Goal: Task Accomplishment & Management: Use online tool/utility

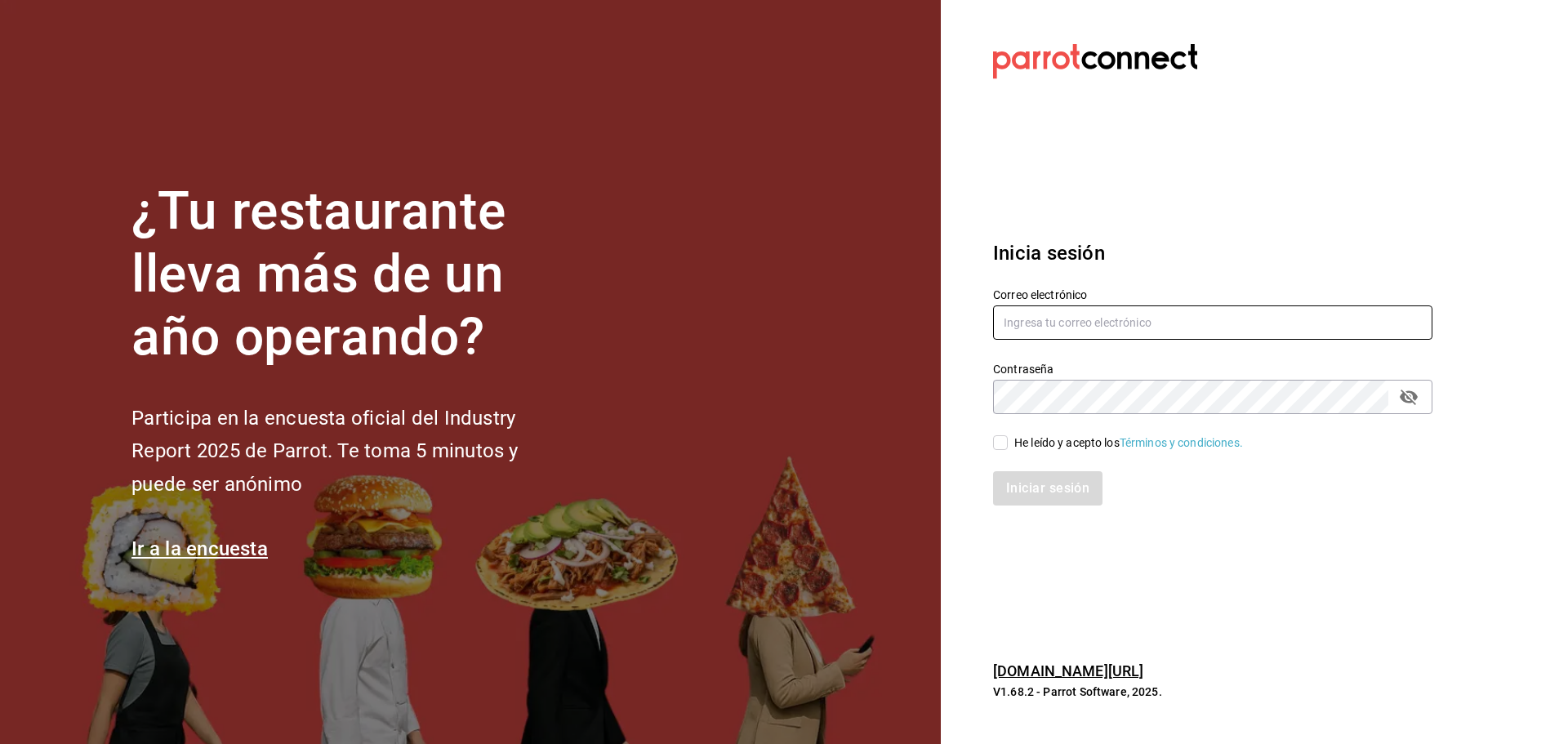
click at [1037, 318] on input "text" at bounding box center [1213, 322] width 440 height 34
type input "[EMAIL_ADDRESS][DOMAIN_NAME]"
click at [995, 442] on input "He leído y acepto los Términos y condiciones." at bounding box center [1001, 443] width 15 height 15
checkbox input "true"
click at [1041, 478] on button "Iniciar sesión" at bounding box center [1049, 488] width 111 height 34
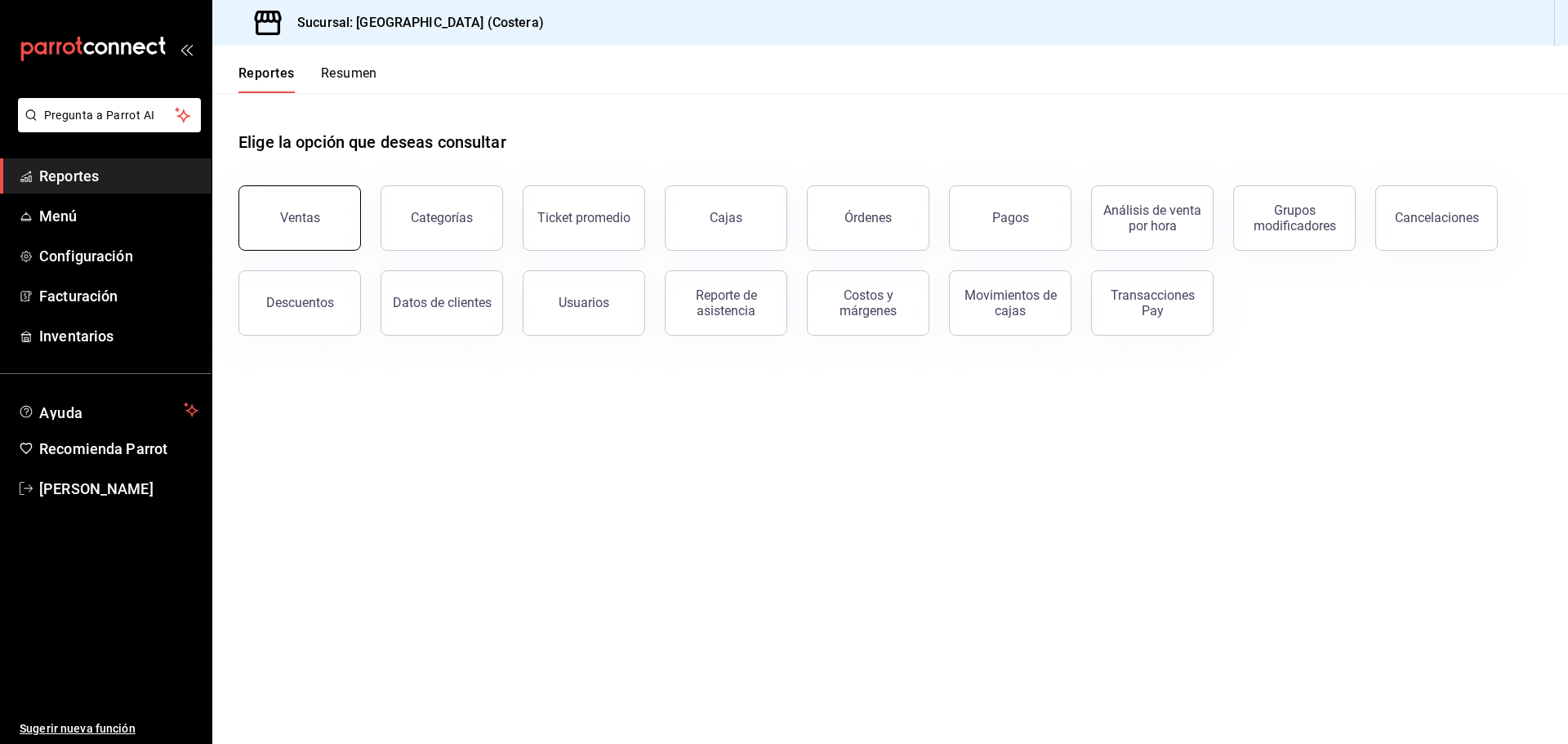
click at [313, 216] on div "Ventas" at bounding box center [300, 217] width 40 height 16
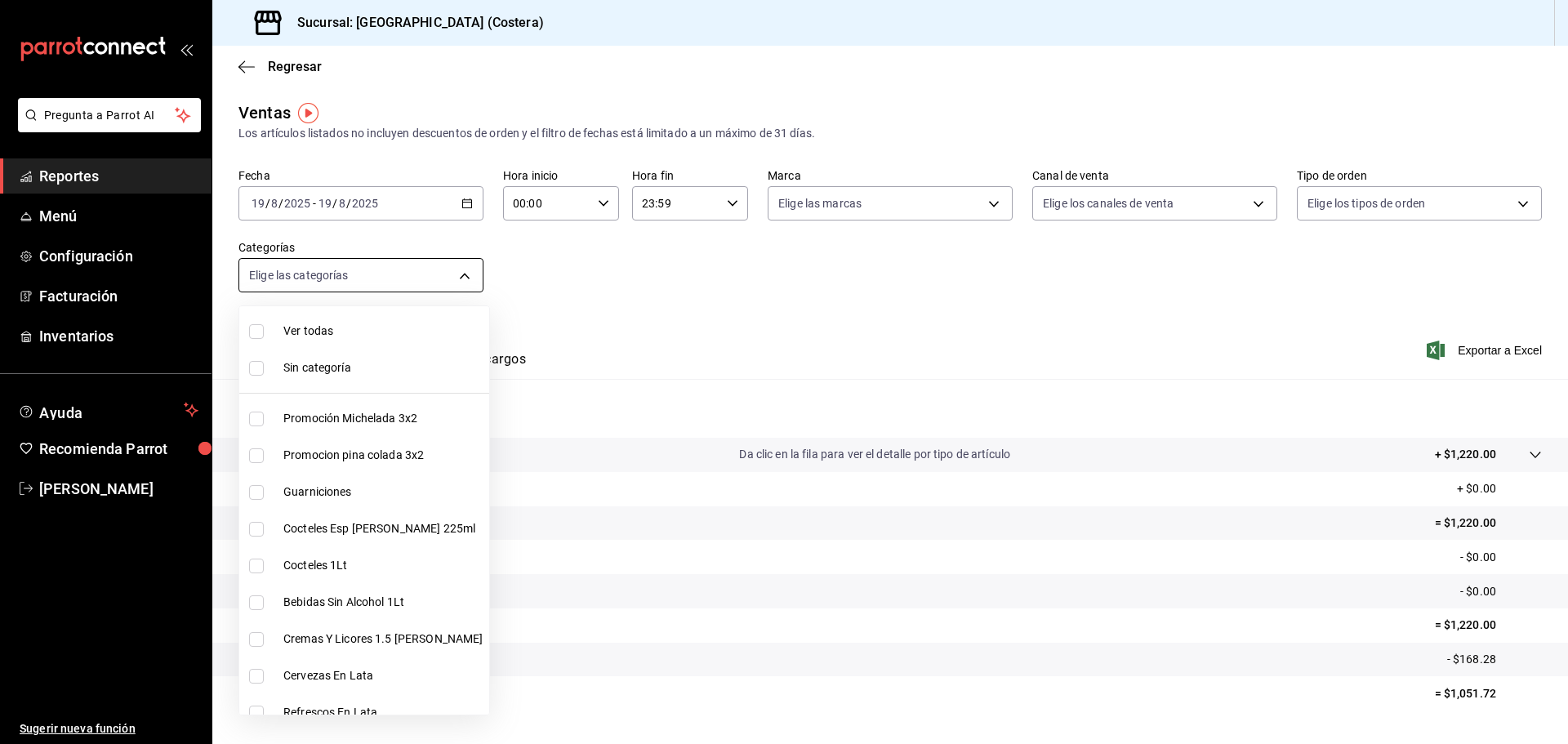
click at [419, 280] on body "Pregunta a Parrot AI Reportes Menú Configuración Facturación Inventarios Ayuda …" at bounding box center [784, 372] width 1568 height 744
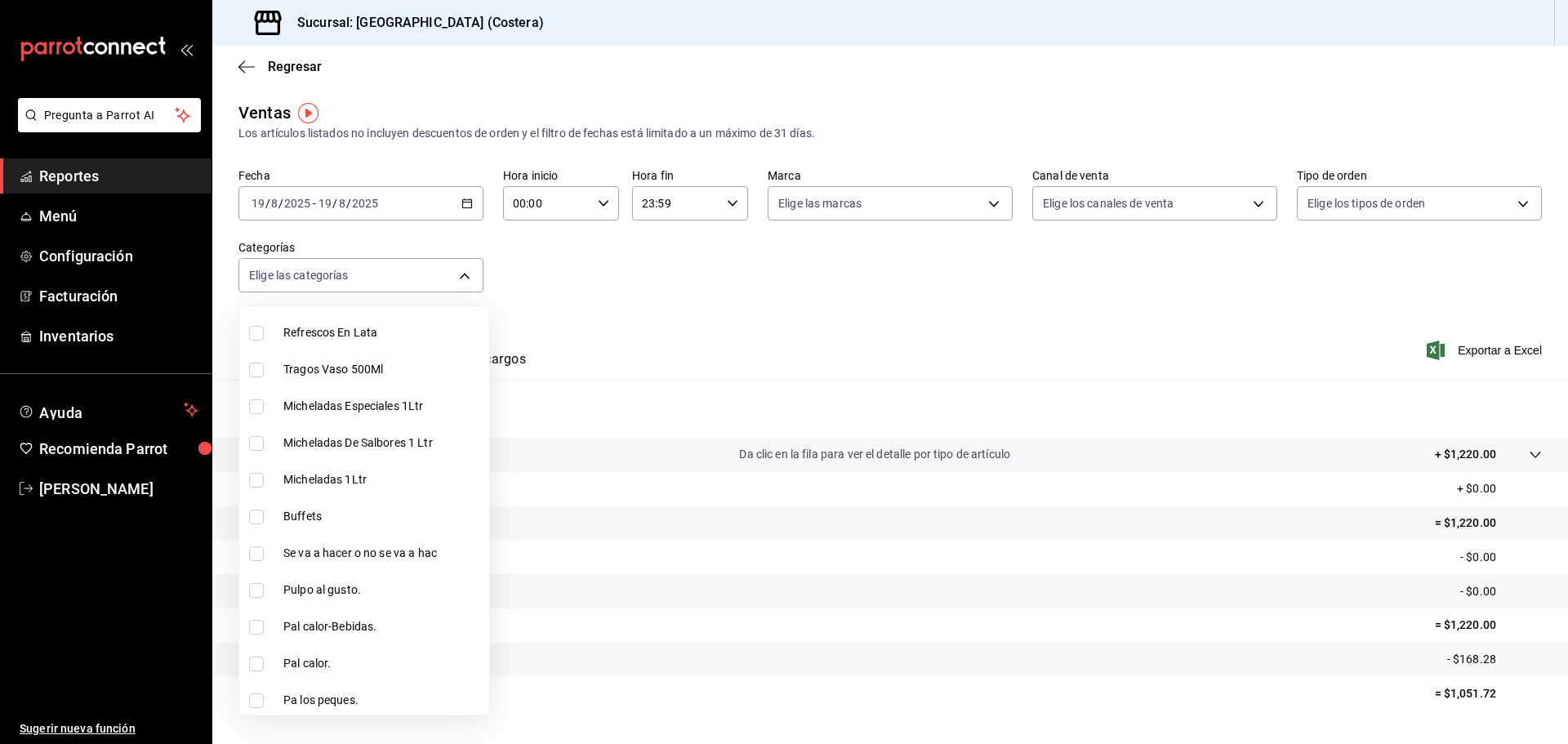
scroll to position [408, 0]
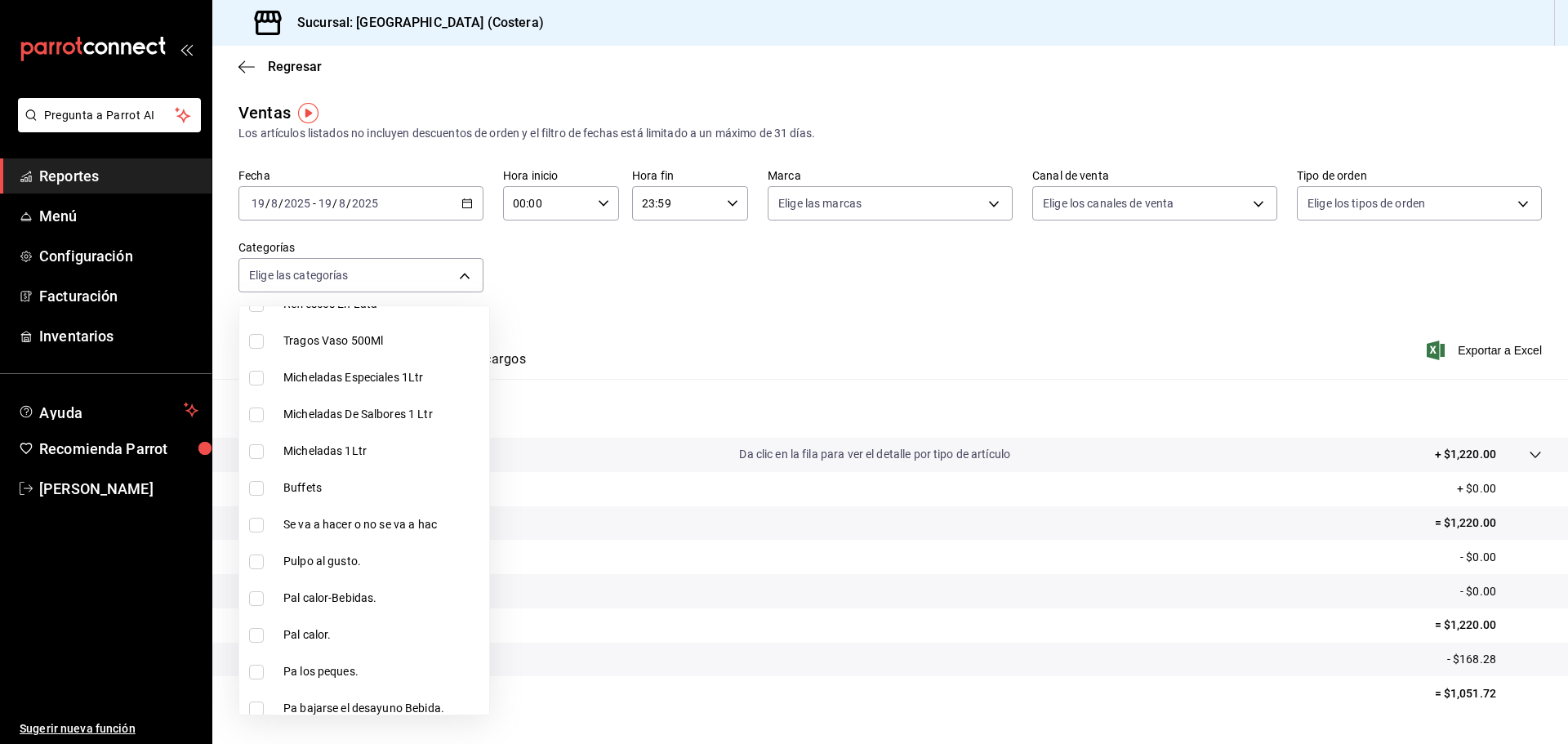
click at [253, 489] on input "checkbox" at bounding box center [256, 488] width 15 height 15
checkbox input "true"
type input "a6ccece2-b5e1-4d3d-ae72-43ec26be992e"
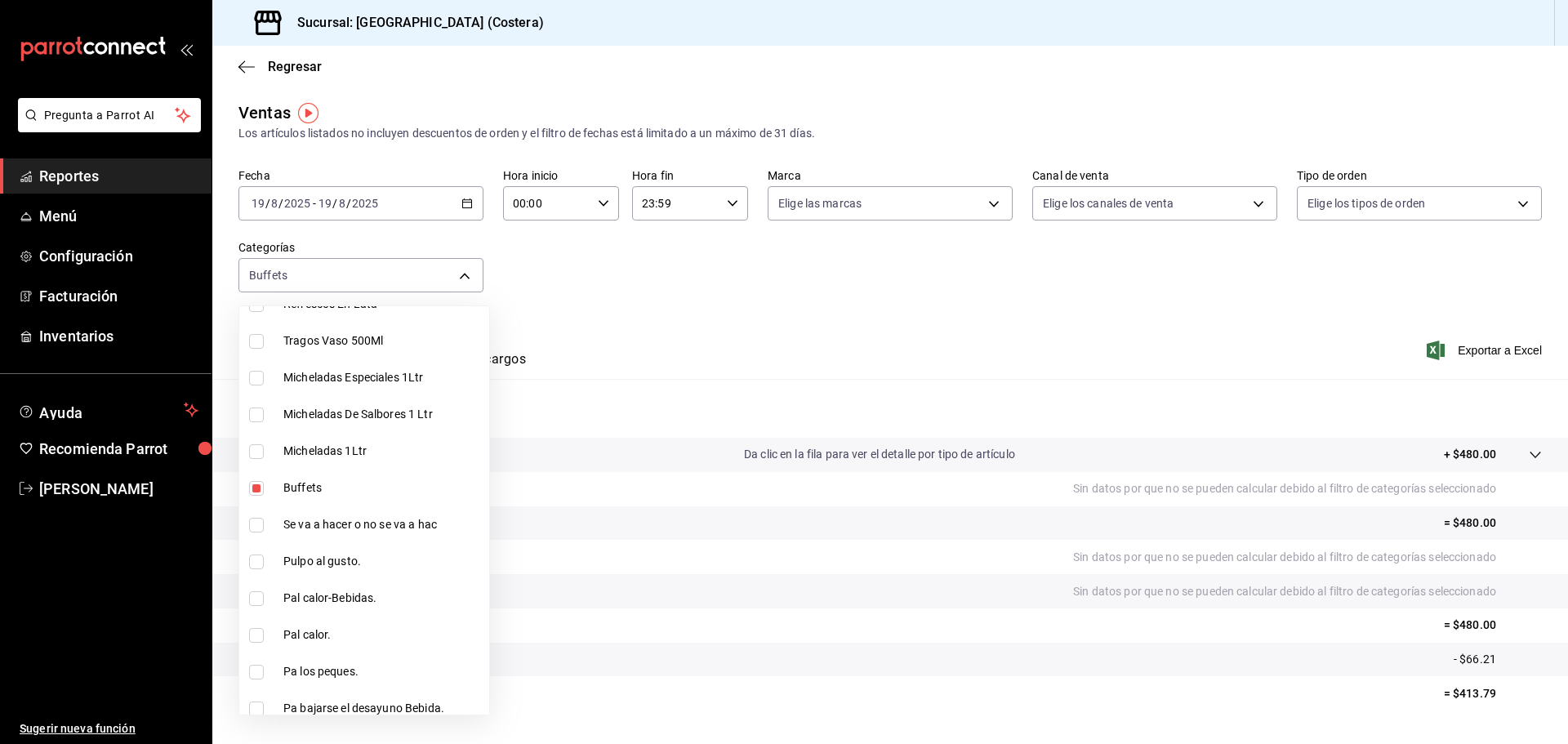
drag, startPoint x: 784, startPoint y: 260, endPoint x: 793, endPoint y: 258, distance: 9.2
click at [784, 259] on div at bounding box center [784, 372] width 1568 height 744
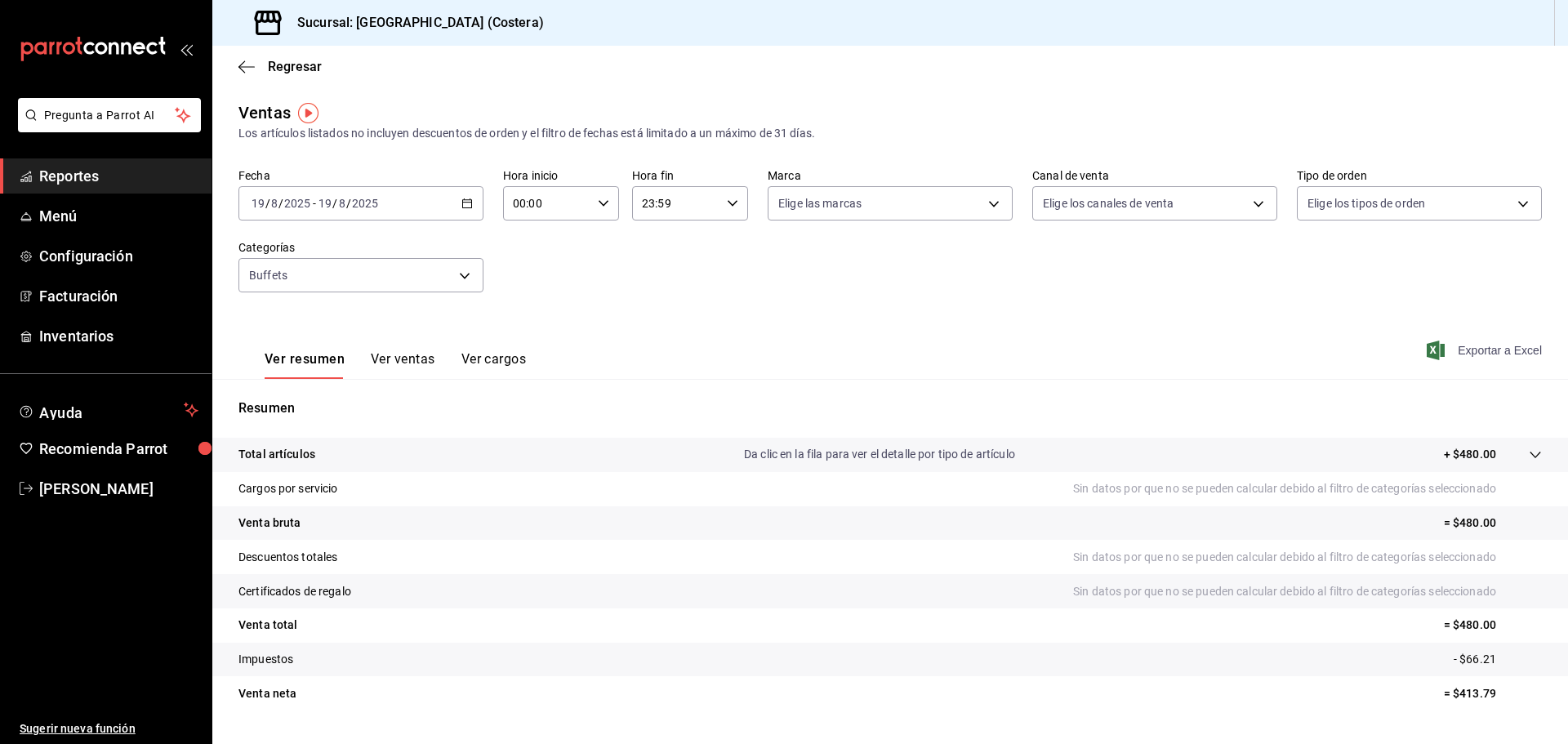
click at [1502, 352] on span "Exportar a Excel" at bounding box center [1485, 350] width 112 height 20
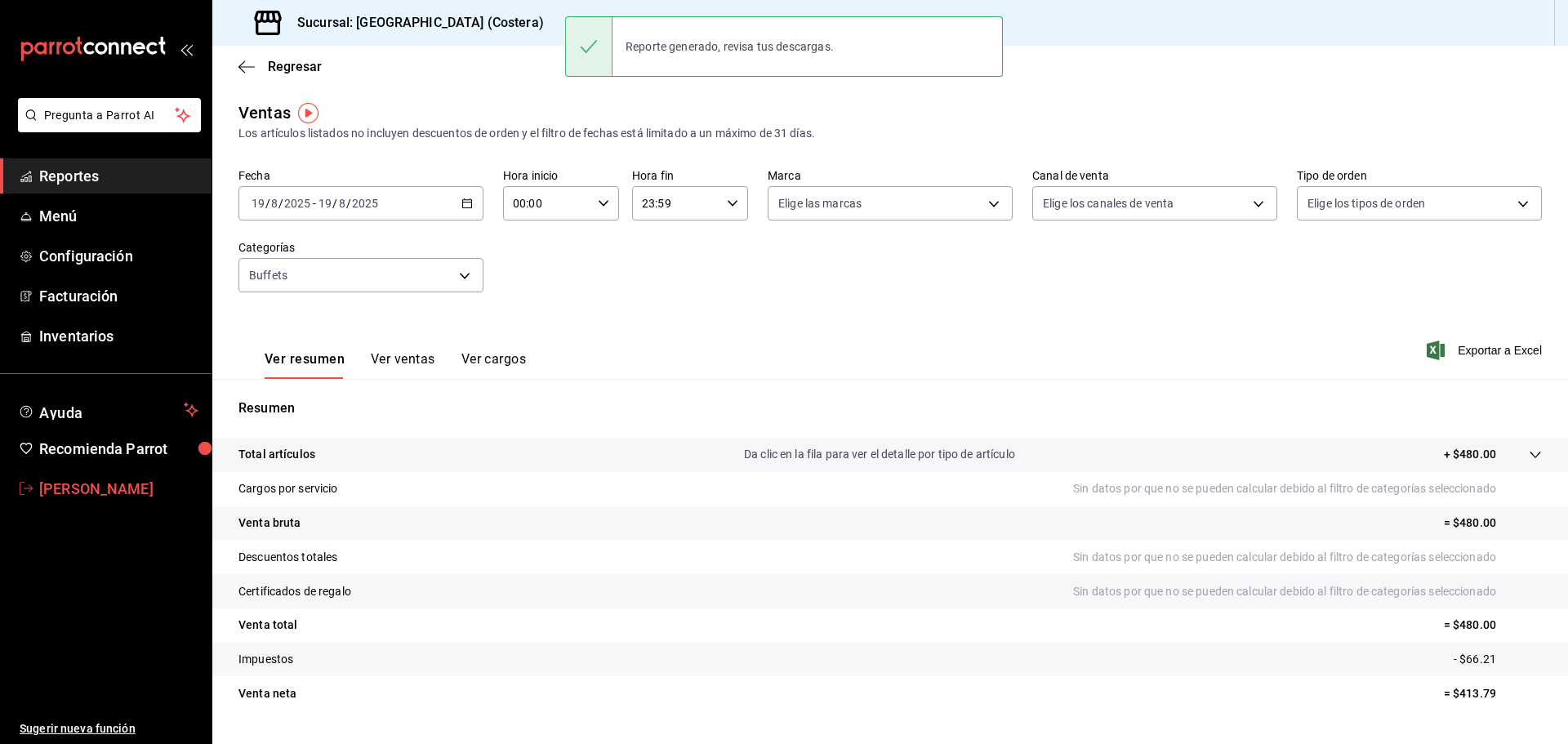
click at [98, 487] on span "[PERSON_NAME]" at bounding box center [119, 488] width 159 height 22
